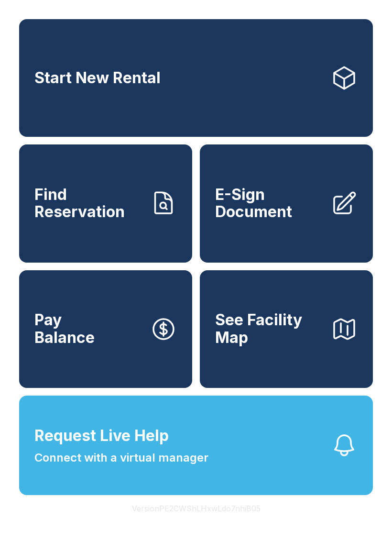
click at [296, 221] on span "E-Sign Document" at bounding box center [269, 203] width 108 height 35
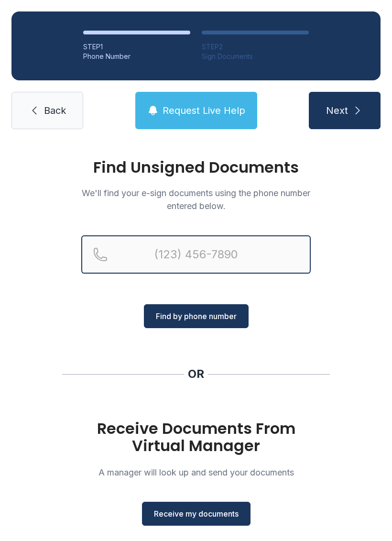
click at [186, 254] on input "Reservation phone number" at bounding box center [196, 254] width 230 height 38
type input "("
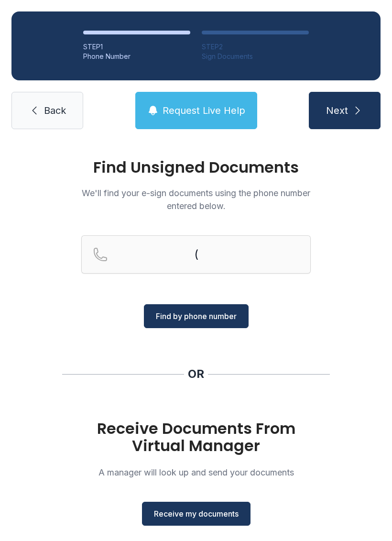
click at [42, 109] on link "Back" at bounding box center [47, 110] width 72 height 37
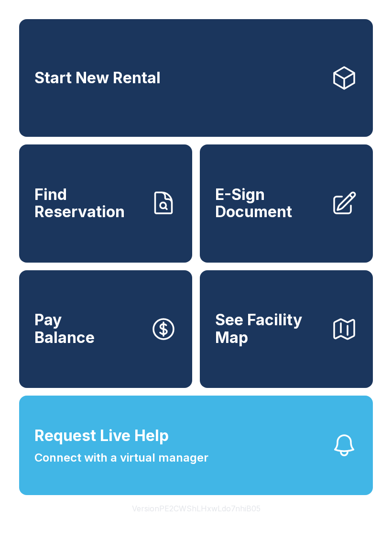
click at [301, 221] on span "E-Sign Document" at bounding box center [269, 203] width 108 height 35
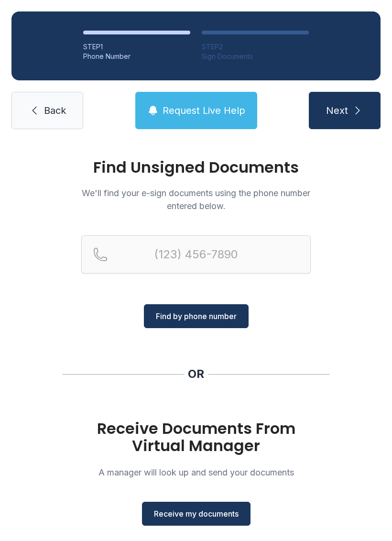
click at [200, 507] on button "Receive my documents" at bounding box center [196, 514] width 109 height 24
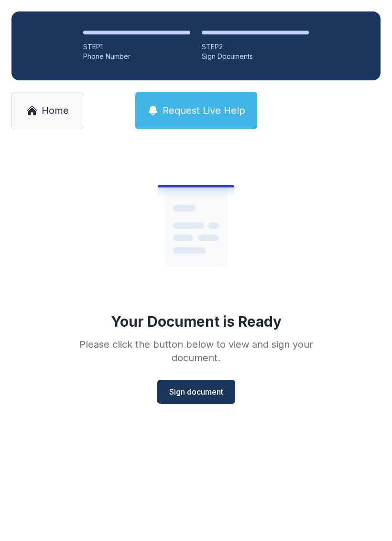
click at [192, 393] on span "Sign document" at bounding box center [196, 391] width 54 height 11
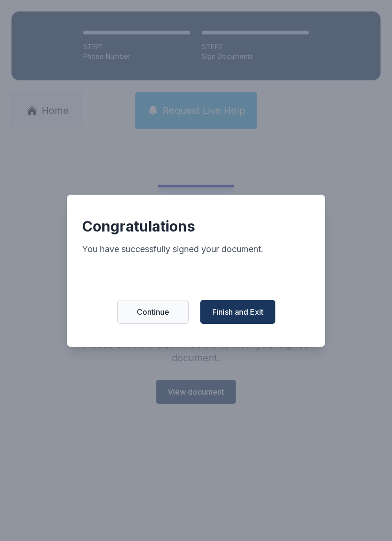
click at [242, 314] on span "Finish and Exit" at bounding box center [237, 311] width 51 height 11
